Goal: Information Seeking & Learning: Find specific fact

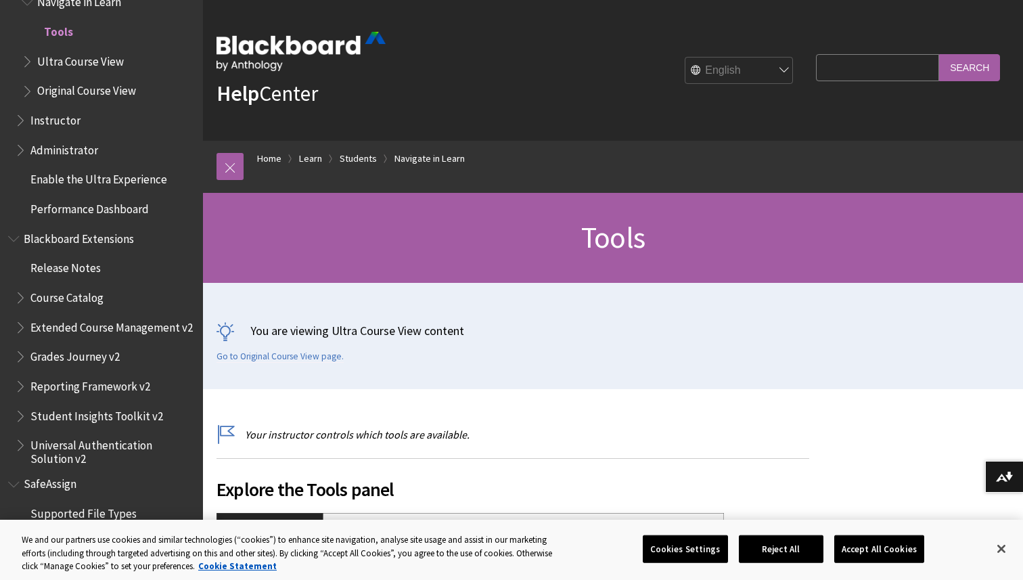
click at [884, 70] on input "Search Query" at bounding box center [877, 67] width 123 height 26
type input "time"
click at [956, 68] on input "Search" at bounding box center [969, 67] width 61 height 26
click at [1007, 544] on button "Close" at bounding box center [1001, 549] width 30 height 30
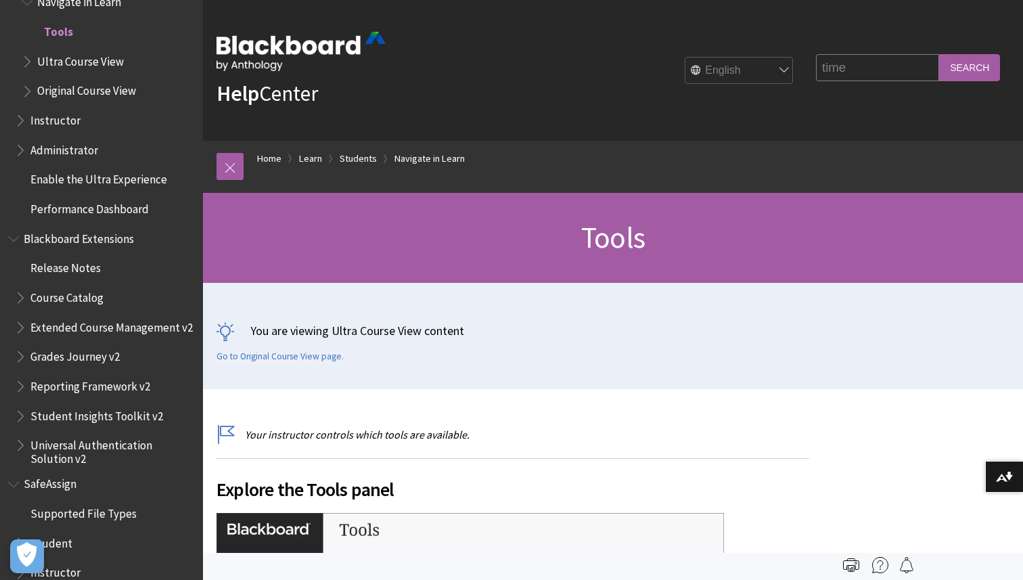
click at [961, 68] on input "Search" at bounding box center [969, 67] width 61 height 26
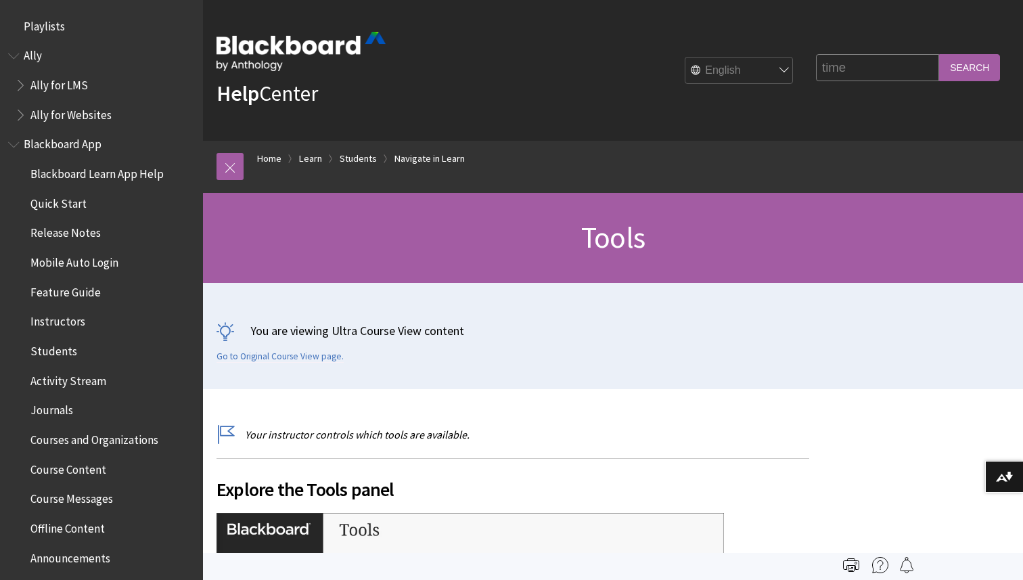
scroll to position [1568, 0]
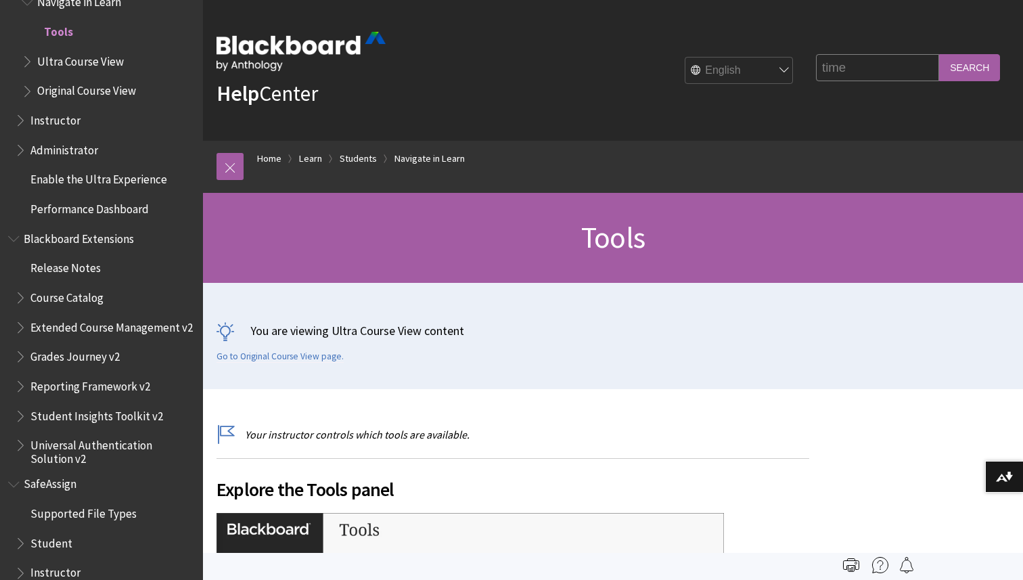
click at [858, 66] on input "time" at bounding box center [877, 67] width 123 height 26
type input "time24h"
click at [939, 54] on input "Search" at bounding box center [969, 67] width 61 height 26
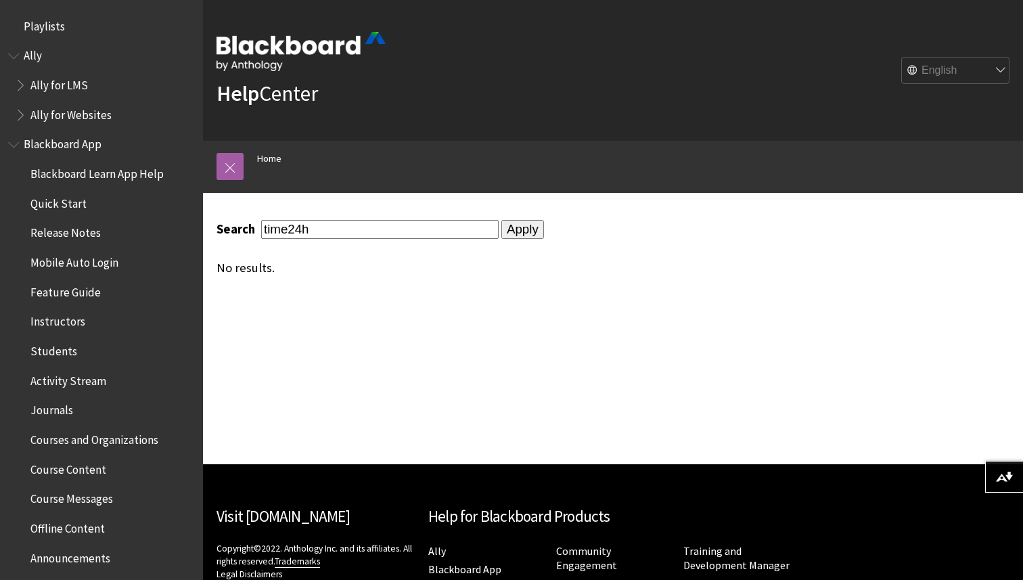
drag, startPoint x: 289, startPoint y: 230, endPoint x: 193, endPoint y: 230, distance: 96.0
click at [193, 230] on div "Skip to main content Help Center English عربية Català Cymraeg Deutsch Español S…" at bounding box center [511, 356] width 1023 height 712
type input "24h"
click at [501, 231] on input "Apply" at bounding box center [522, 229] width 43 height 19
click at [425, 226] on input "24h" at bounding box center [379, 229] width 237 height 18
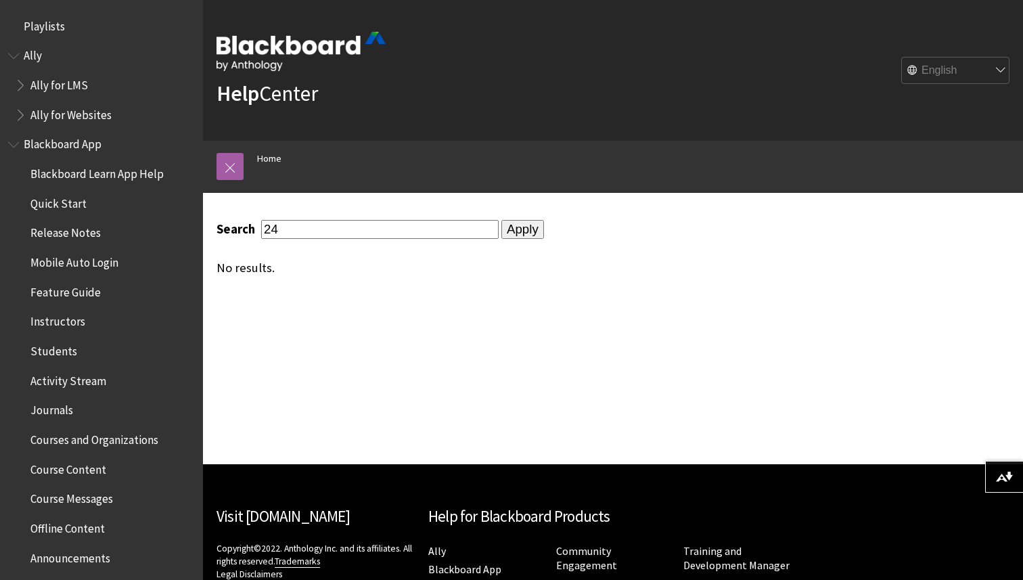
type input "24"
click at [501, 220] on input "Apply" at bounding box center [522, 229] width 43 height 19
click at [465, 231] on form "Search 24 Apply" at bounding box center [512, 229] width 592 height 19
click at [501, 231] on input "Apply" at bounding box center [522, 229] width 43 height 19
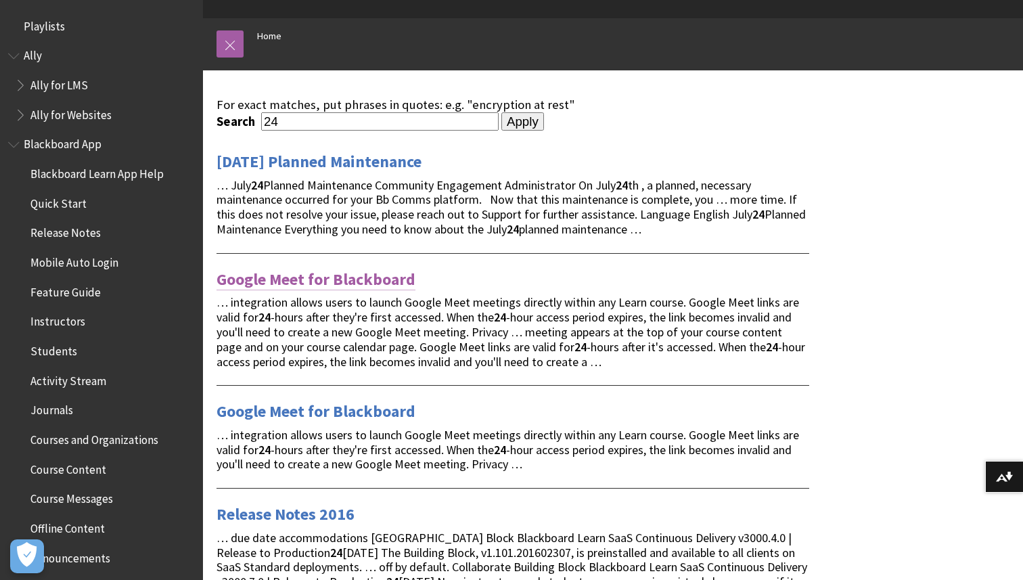
scroll to position [128, 0]
